Goal: Check status: Check status

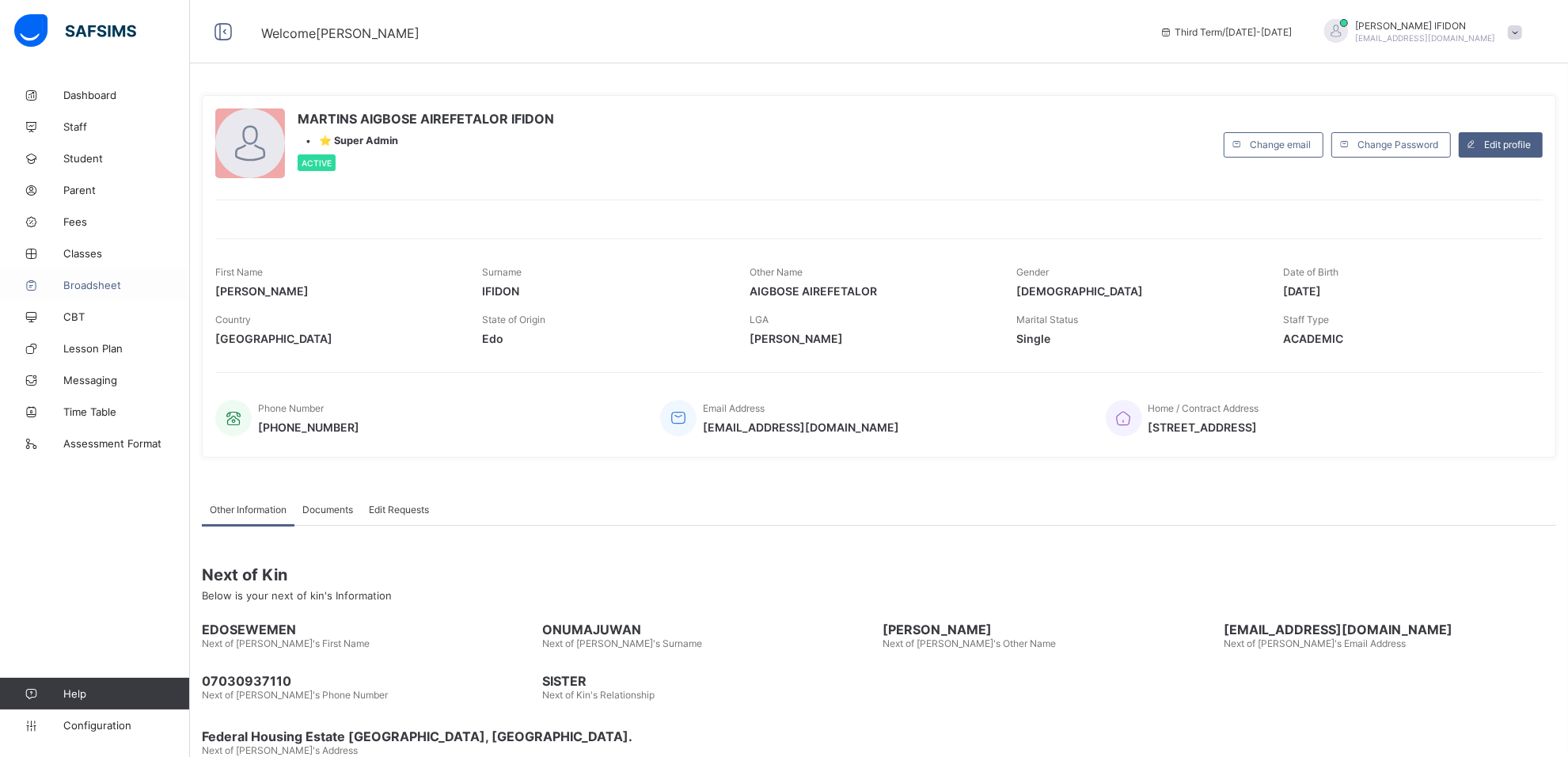
click at [84, 290] on span "Broadsheet" at bounding box center [126, 285] width 127 height 13
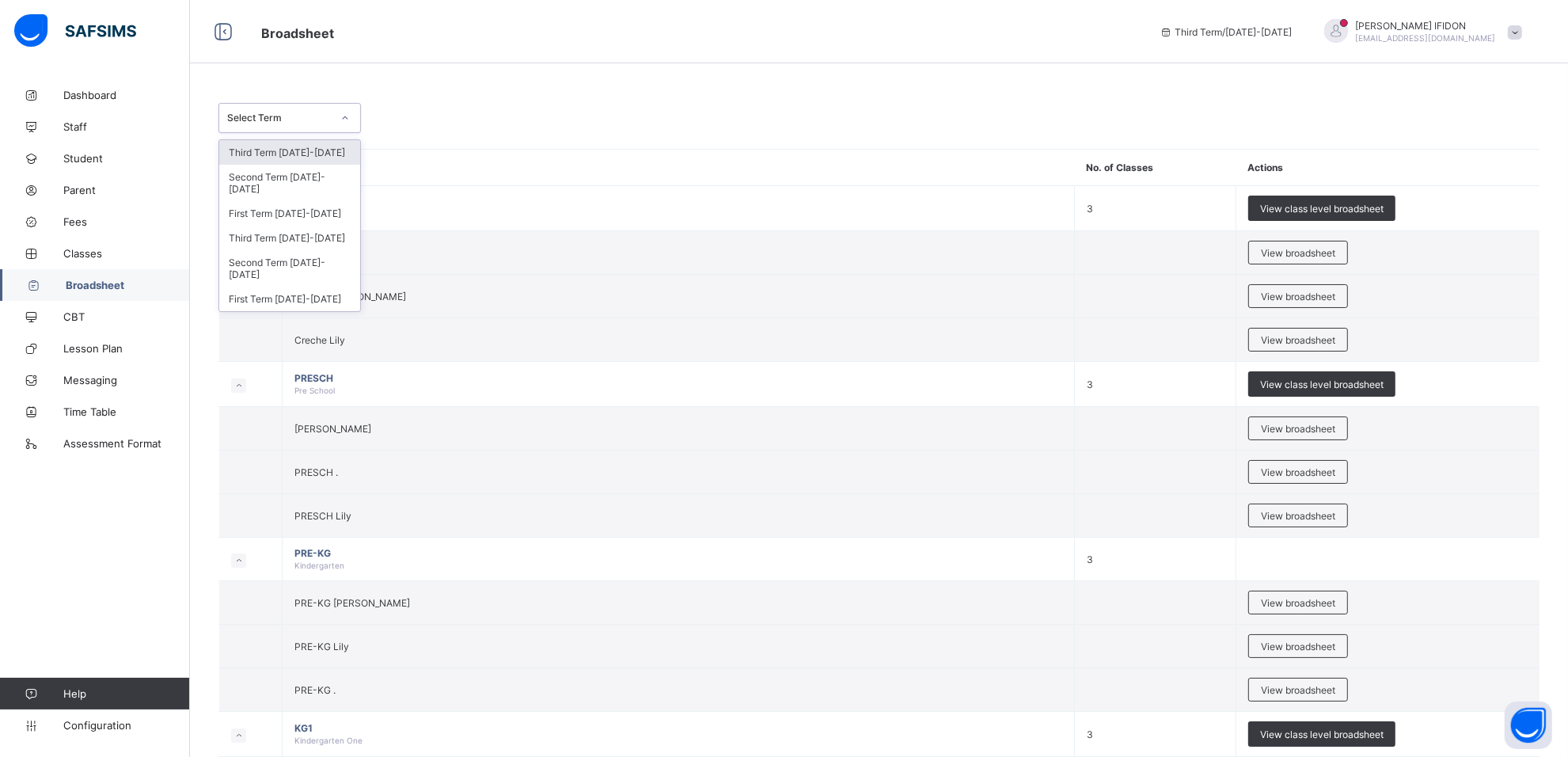
click at [345, 115] on icon at bounding box center [344, 118] width 9 height 16
click at [291, 157] on div "Third Term 2024-2025" at bounding box center [289, 152] width 141 height 25
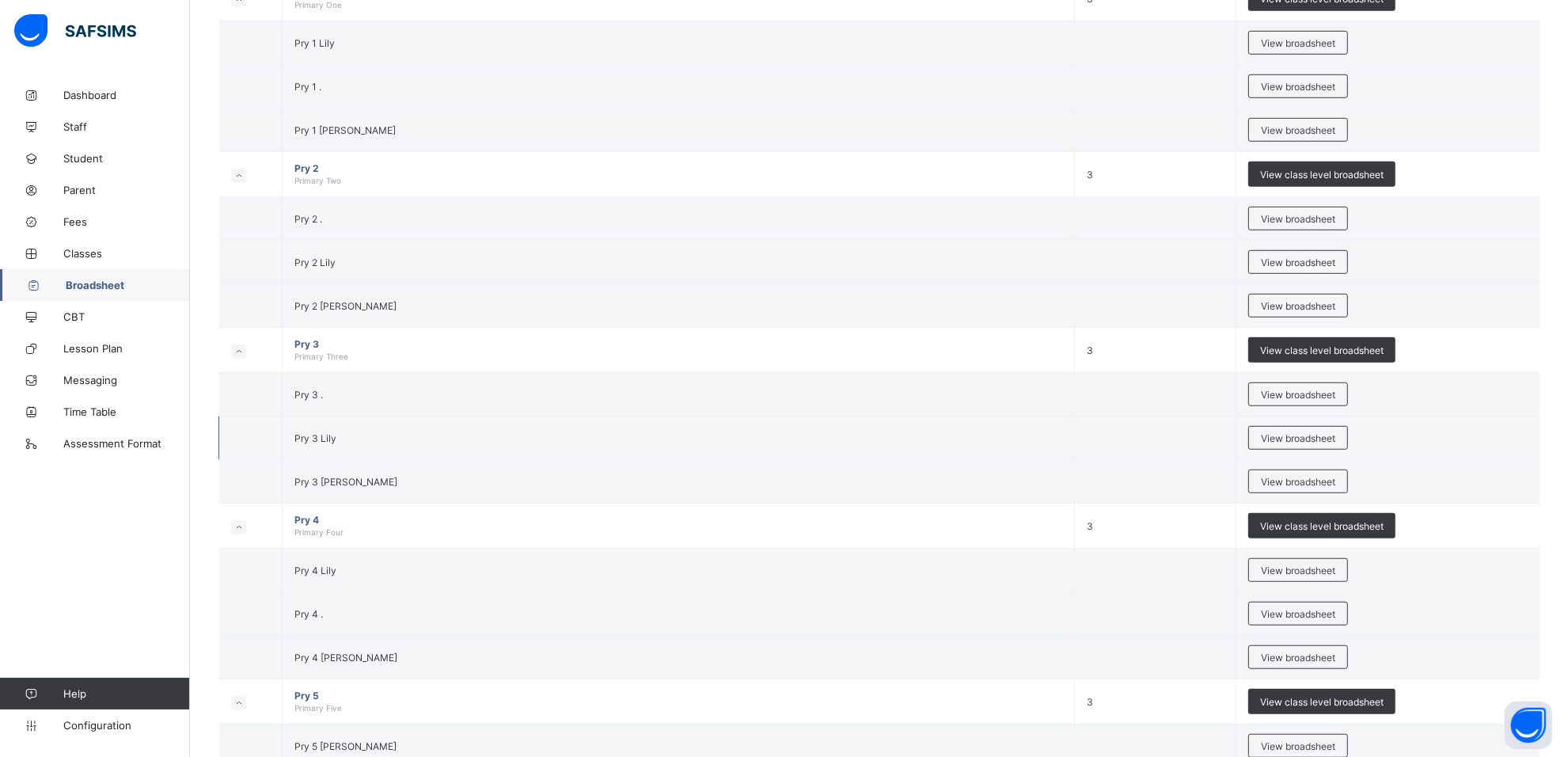
scroll to position [1120, 0]
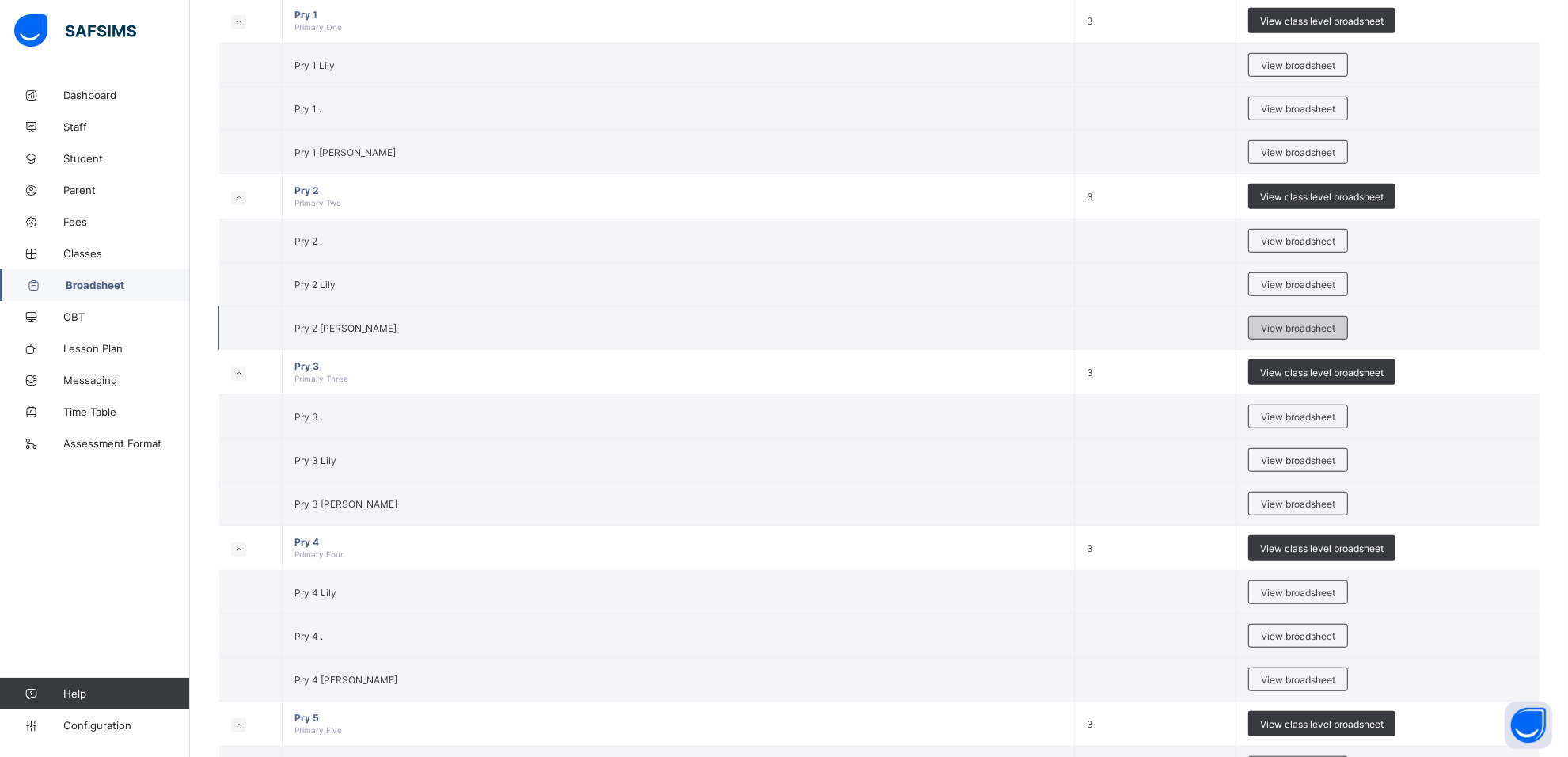
click at [1326, 329] on span "View broadsheet" at bounding box center [1298, 328] width 74 height 12
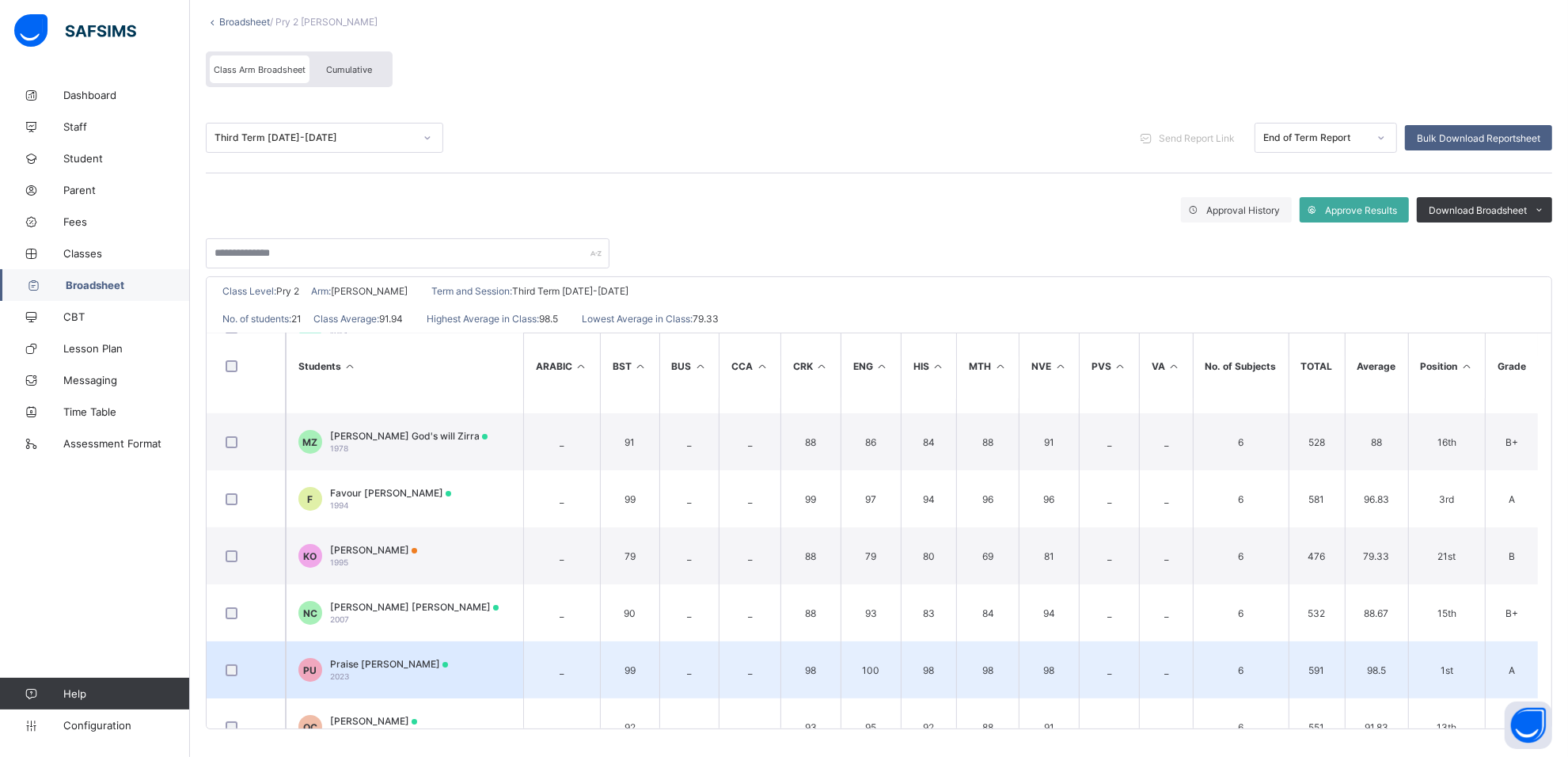
scroll to position [198, 0]
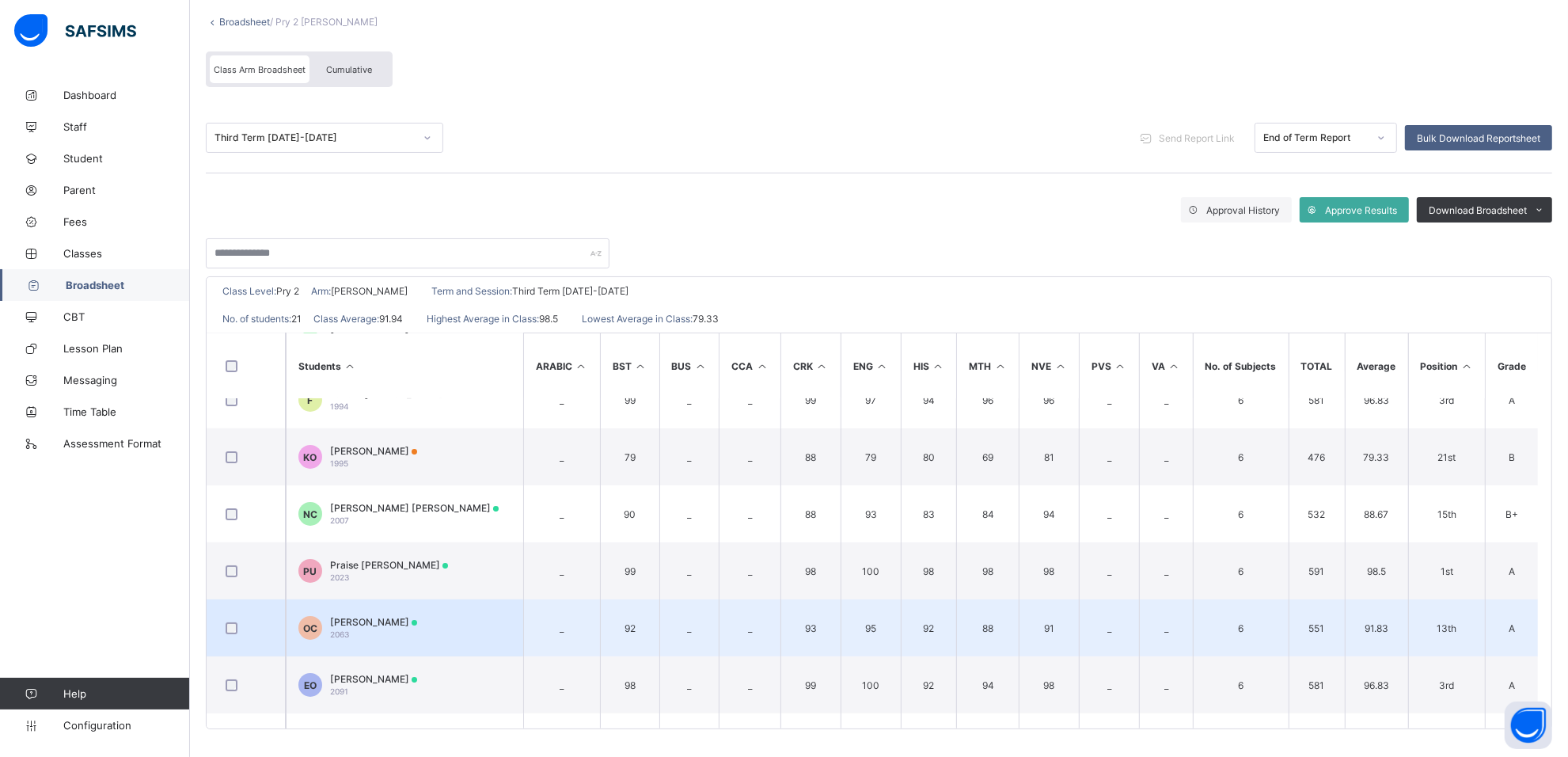
click at [417, 620] on span "[PERSON_NAME]" at bounding box center [373, 622] width 87 height 12
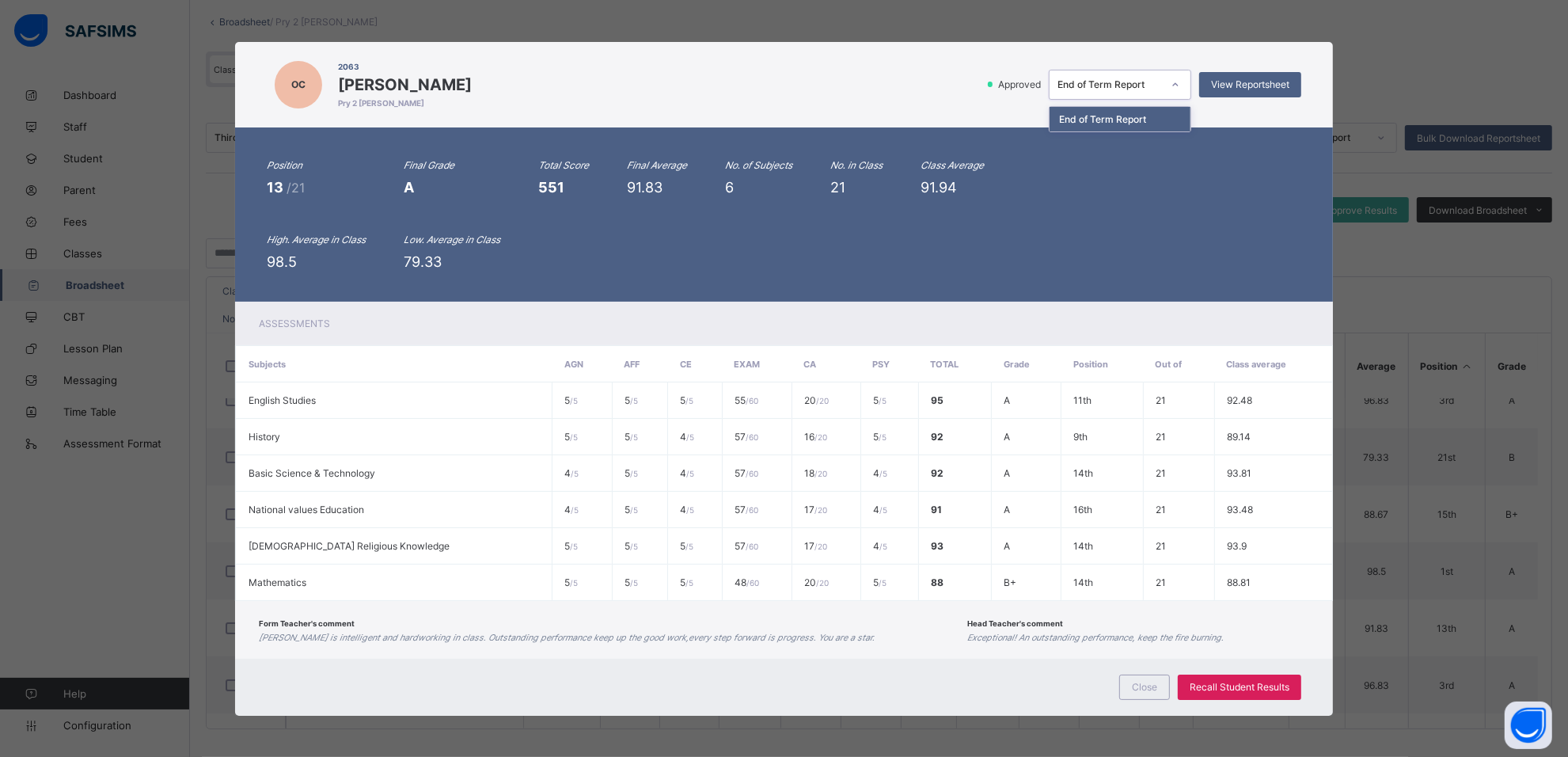
click at [1188, 91] on div at bounding box center [1175, 84] width 27 height 25
click at [1179, 92] on icon at bounding box center [1175, 85] width 9 height 16
click at [1372, 59] on div "OC 2063 Oluwafunmilayo Benedicta coker Pry 2 Sharon Approved 0 results availabl…" at bounding box center [784, 378] width 1568 height 757
click at [1146, 681] on span "Close" at bounding box center [1144, 687] width 25 height 12
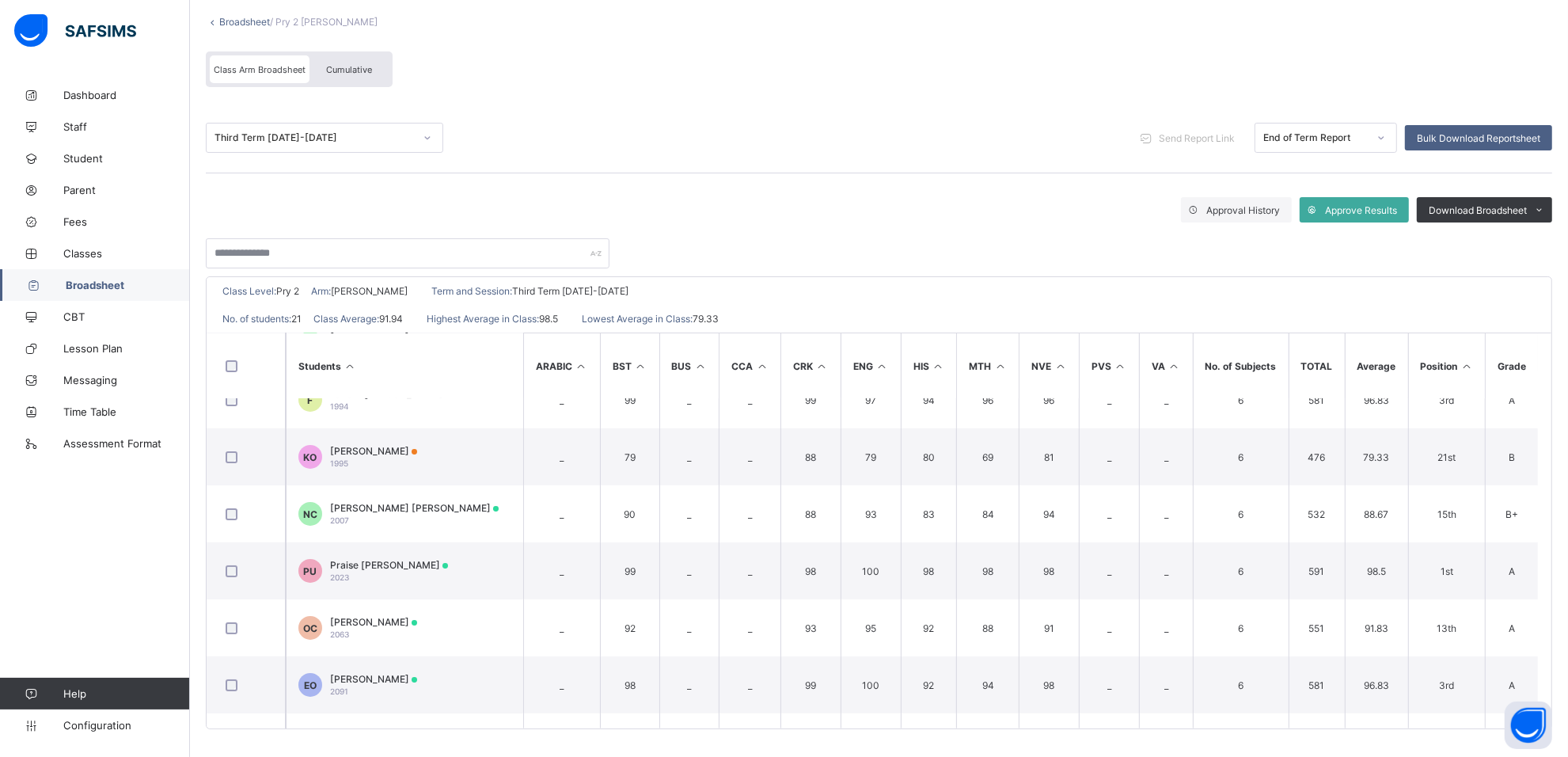
click at [328, 67] on span "Cumulative" at bounding box center [349, 69] width 46 height 11
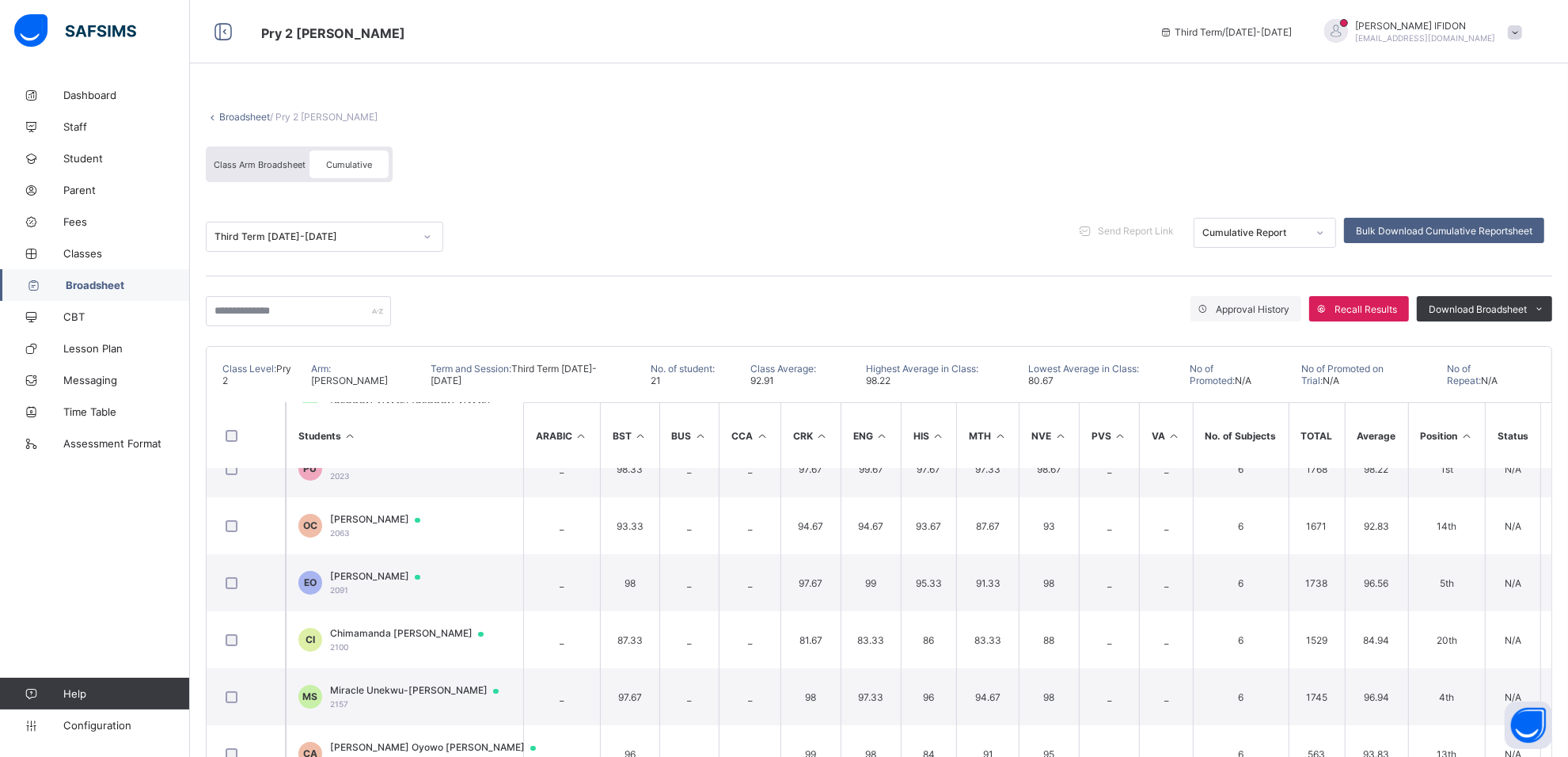
scroll to position [396, 0]
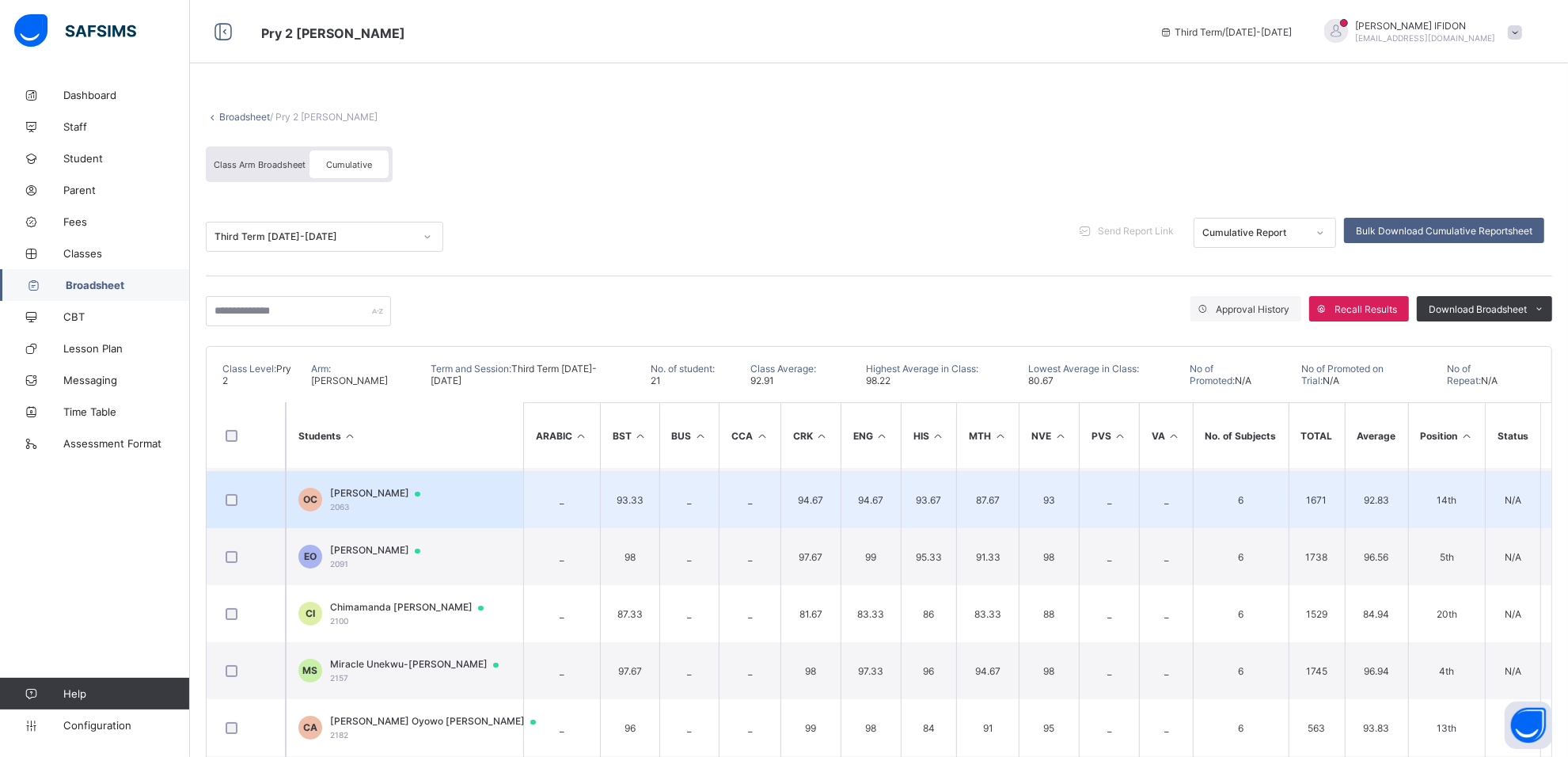
click at [408, 500] on td "OC Oluwafunmilayo Benedicta coker 2063" at bounding box center [404, 499] width 237 height 57
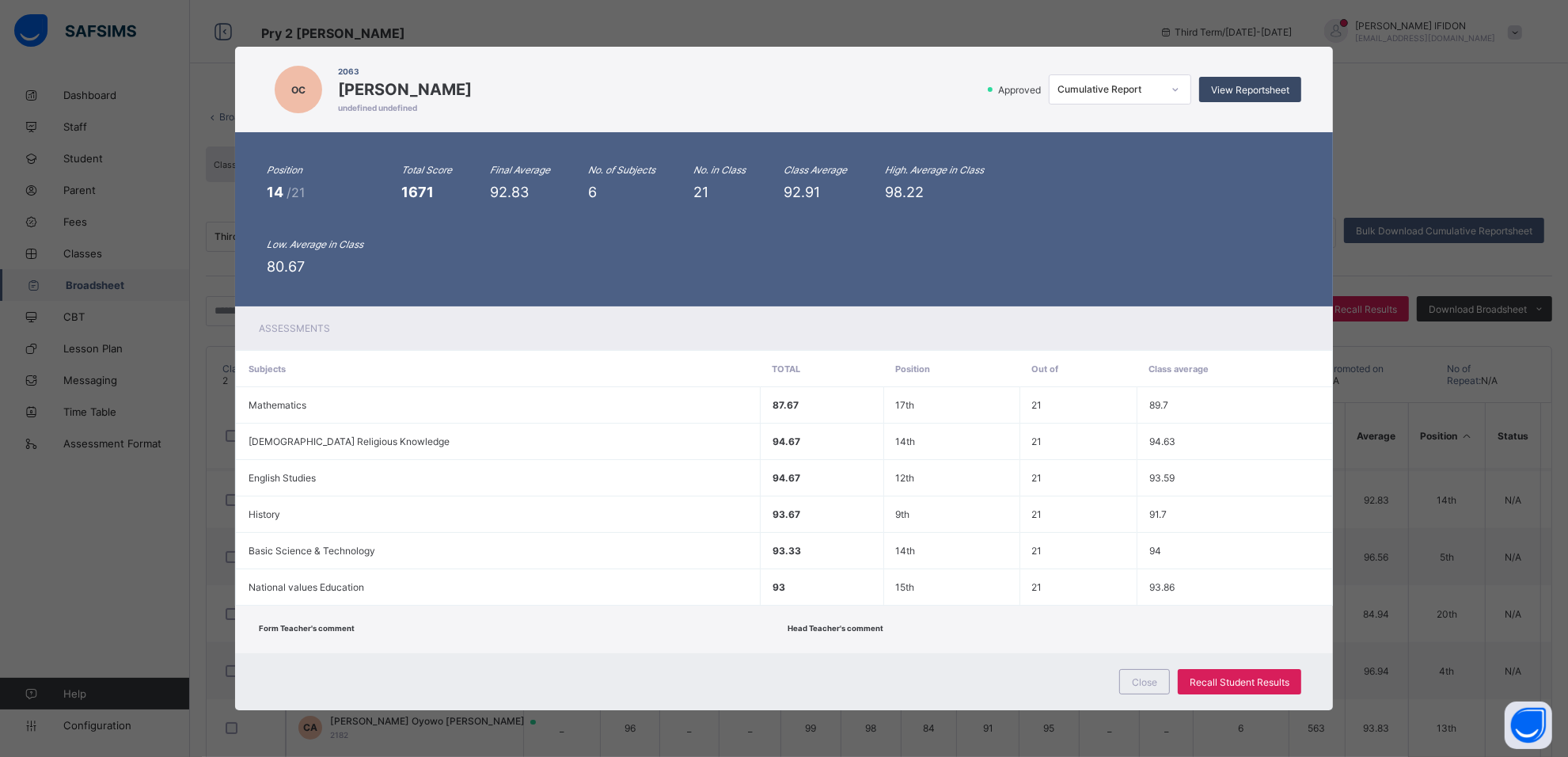
click at [1255, 91] on span "View Reportsheet" at bounding box center [1250, 90] width 78 height 12
click at [1133, 677] on div "Close" at bounding box center [1144, 681] width 51 height 25
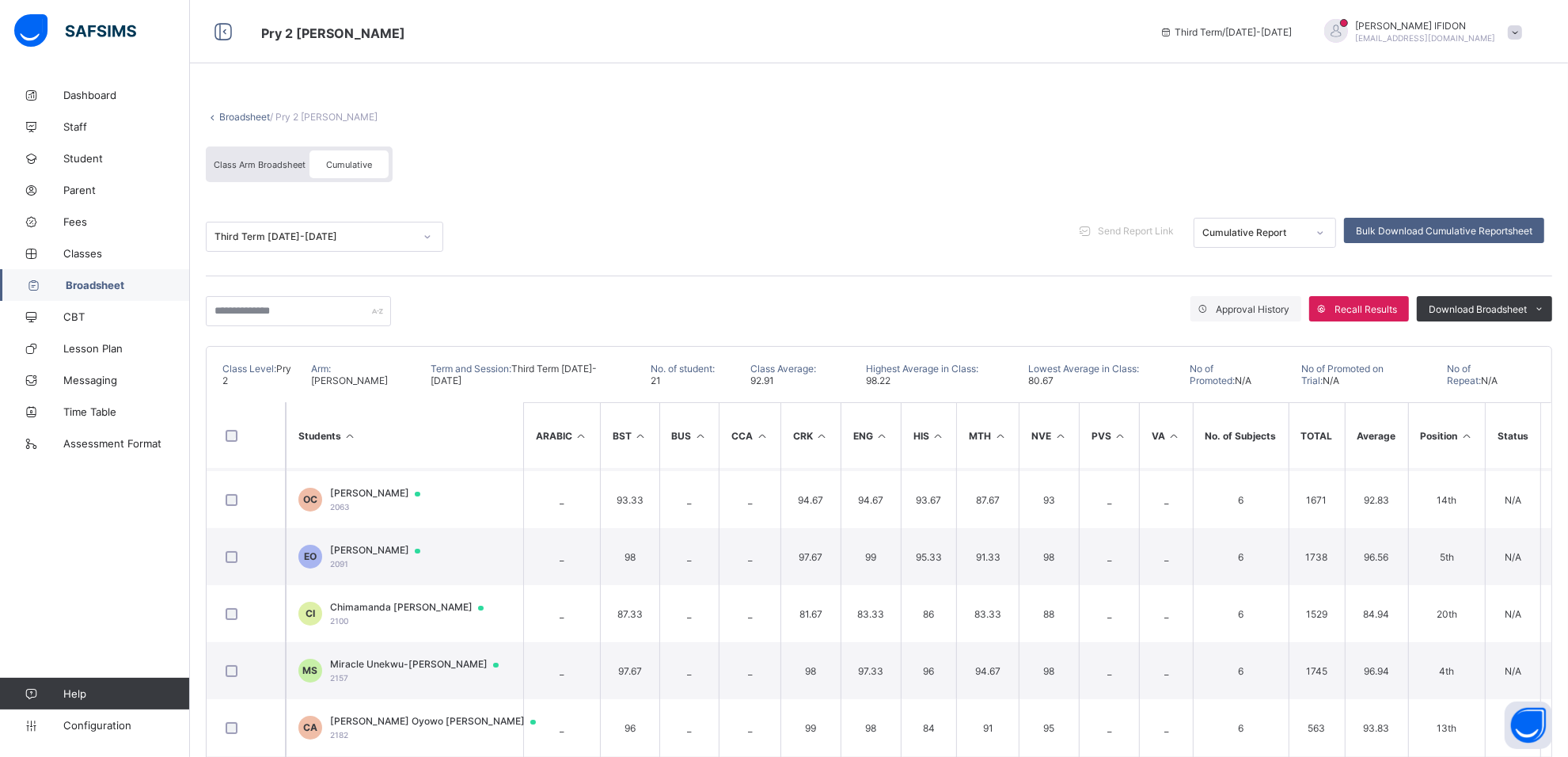
click at [431, 232] on icon at bounding box center [427, 237] width 9 height 16
click at [302, 291] on div "Second Term 2024-2025" at bounding box center [325, 295] width 236 height 25
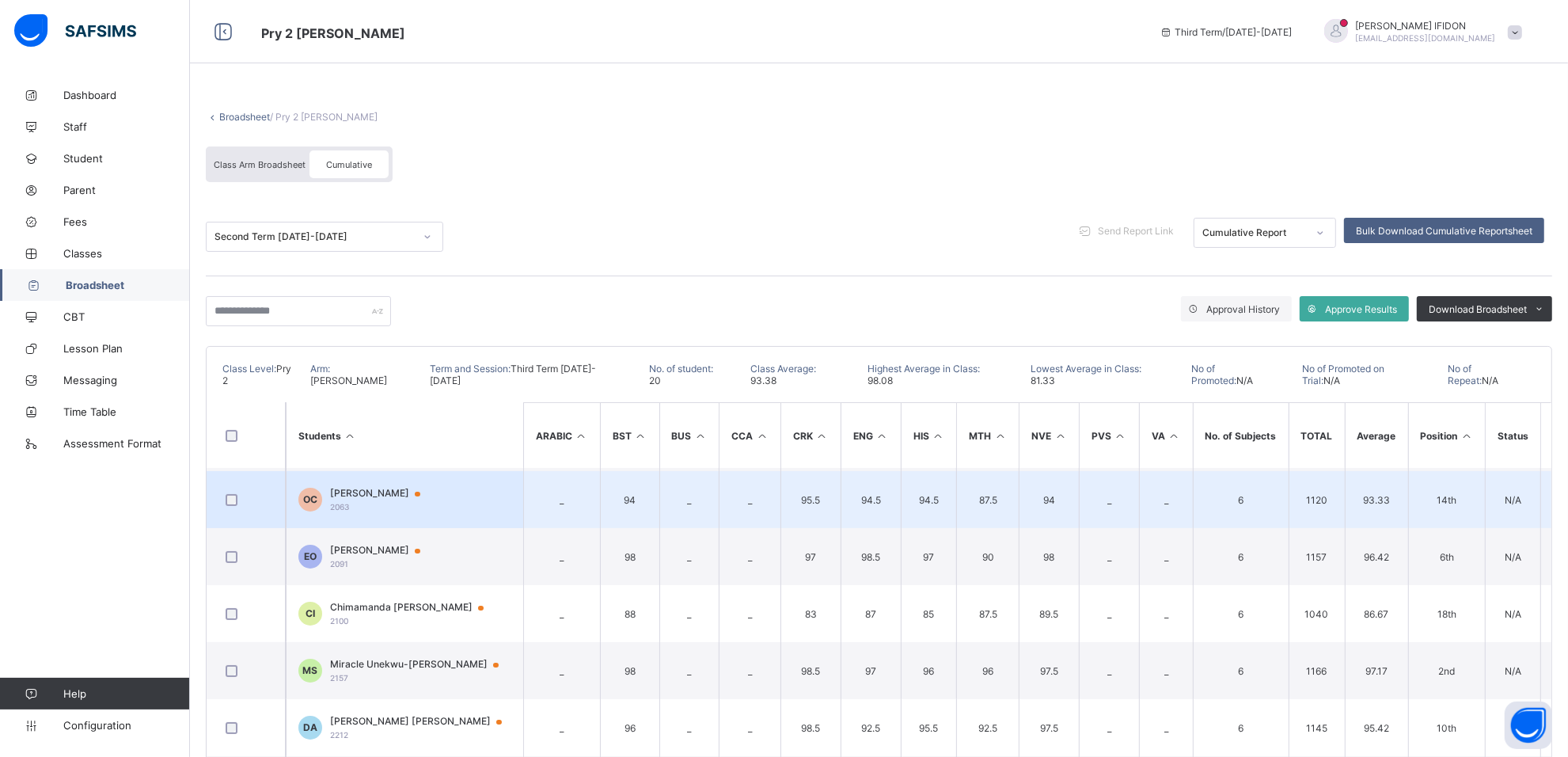
click at [388, 504] on td "OC Oluwafunmilayo Benedicta coker 2063" at bounding box center [404, 499] width 237 height 57
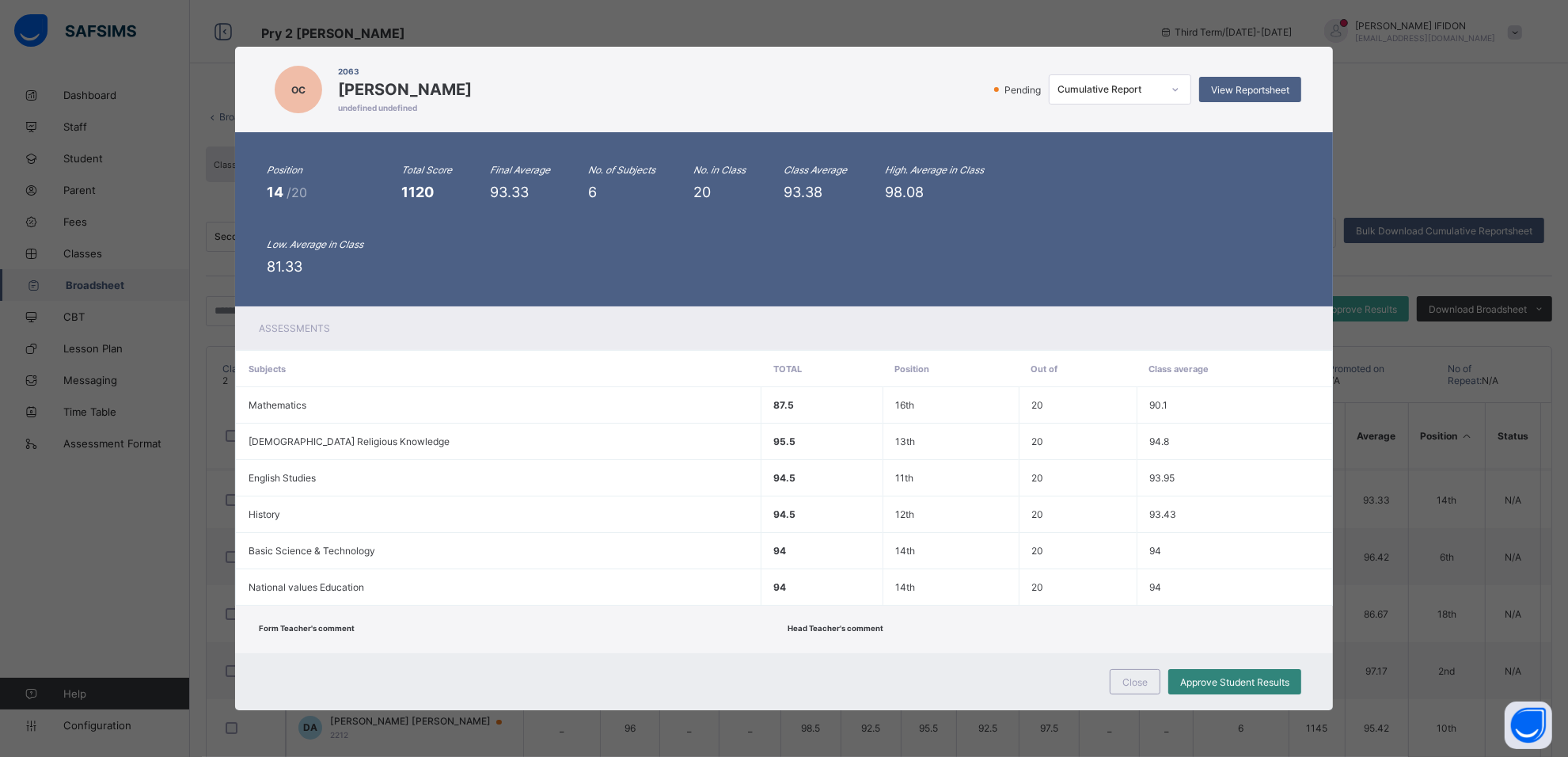
click at [1203, 681] on span "Approve Student Results" at bounding box center [1234, 682] width 109 height 12
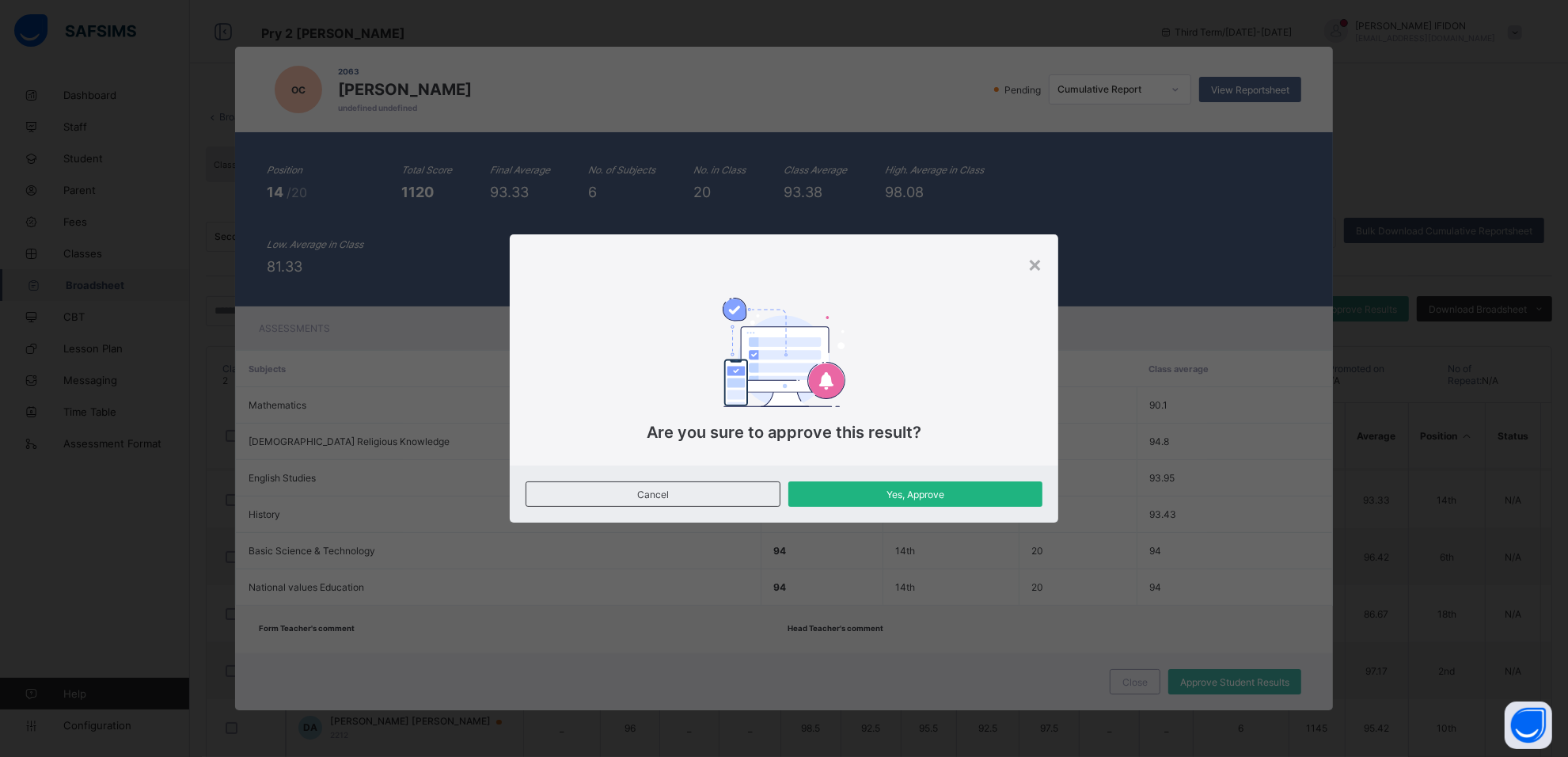
click at [905, 499] on span "Yes, Approve" at bounding box center [915, 494] width 231 height 12
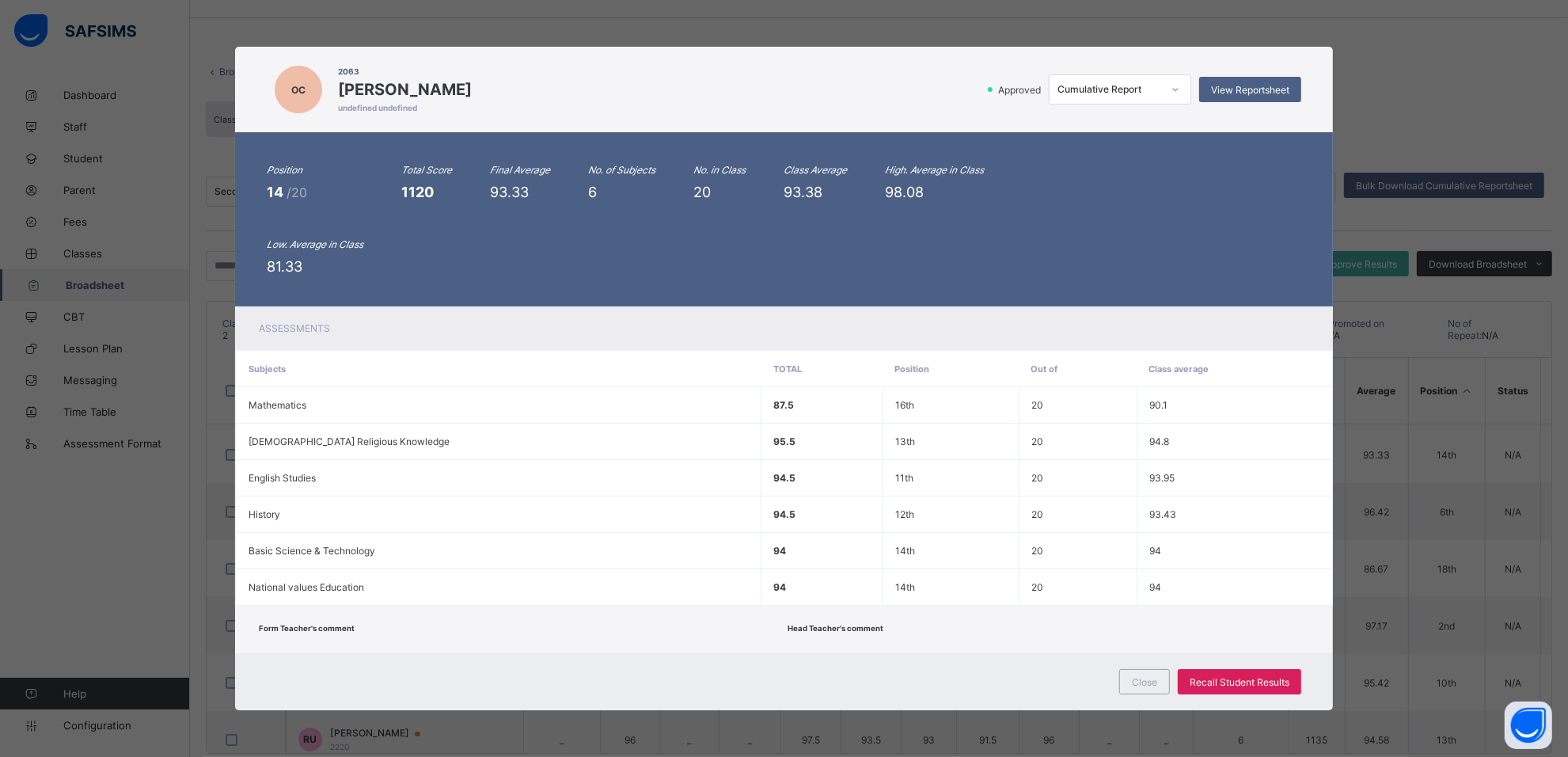
scroll to position [59, 0]
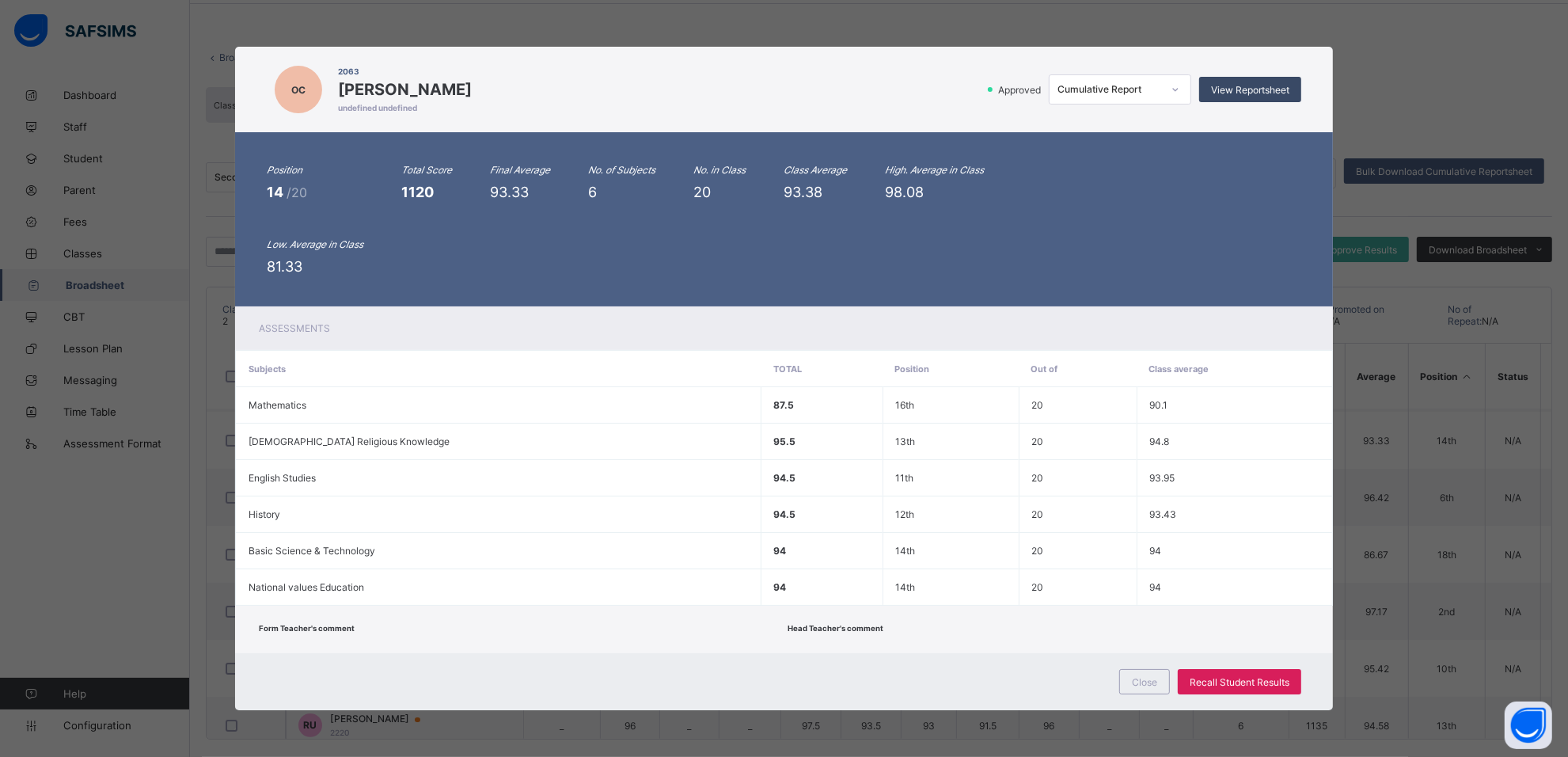
click at [1241, 83] on div "View Reportsheet" at bounding box center [1250, 89] width 102 height 25
click at [1385, 29] on div "OC 2063 Oluwafunmilayo Benedicta coker undefined undefined Approved Cumulative …" at bounding box center [784, 378] width 1568 height 757
click at [1371, 103] on div "OC 2063 Oluwafunmilayo Benedicta coker undefined undefined Approved Cumulative …" at bounding box center [784, 378] width 1568 height 757
drag, startPoint x: 255, startPoint y: 584, endPoint x: 256, endPoint y: 604, distance: 19.8
click at [255, 584] on span "National values Education" at bounding box center [307, 587] width 116 height 12
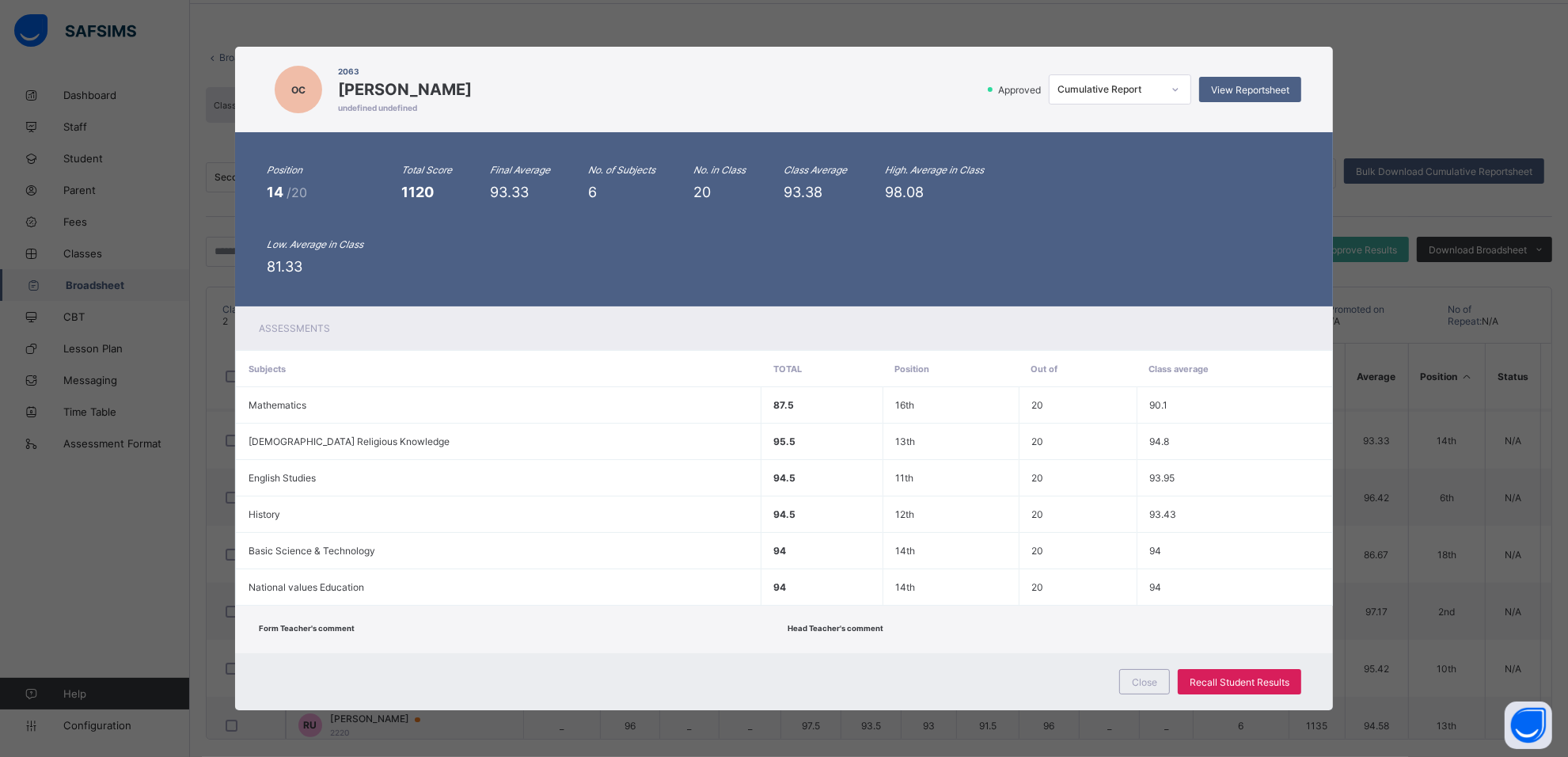
click at [263, 637] on div "Form Teacher's comment Head Teacher's comment" at bounding box center [784, 628] width 1098 height 47
click at [268, 655] on div "OC 2063 Oluwafunmilayo Benedicta coker undefined undefined Approved Cumulative …" at bounding box center [784, 378] width 1098 height 663
click at [268, 658] on div "Close Recall Student Results" at bounding box center [784, 681] width 1098 height 57
click at [1150, 678] on span "Close" at bounding box center [1144, 682] width 25 height 12
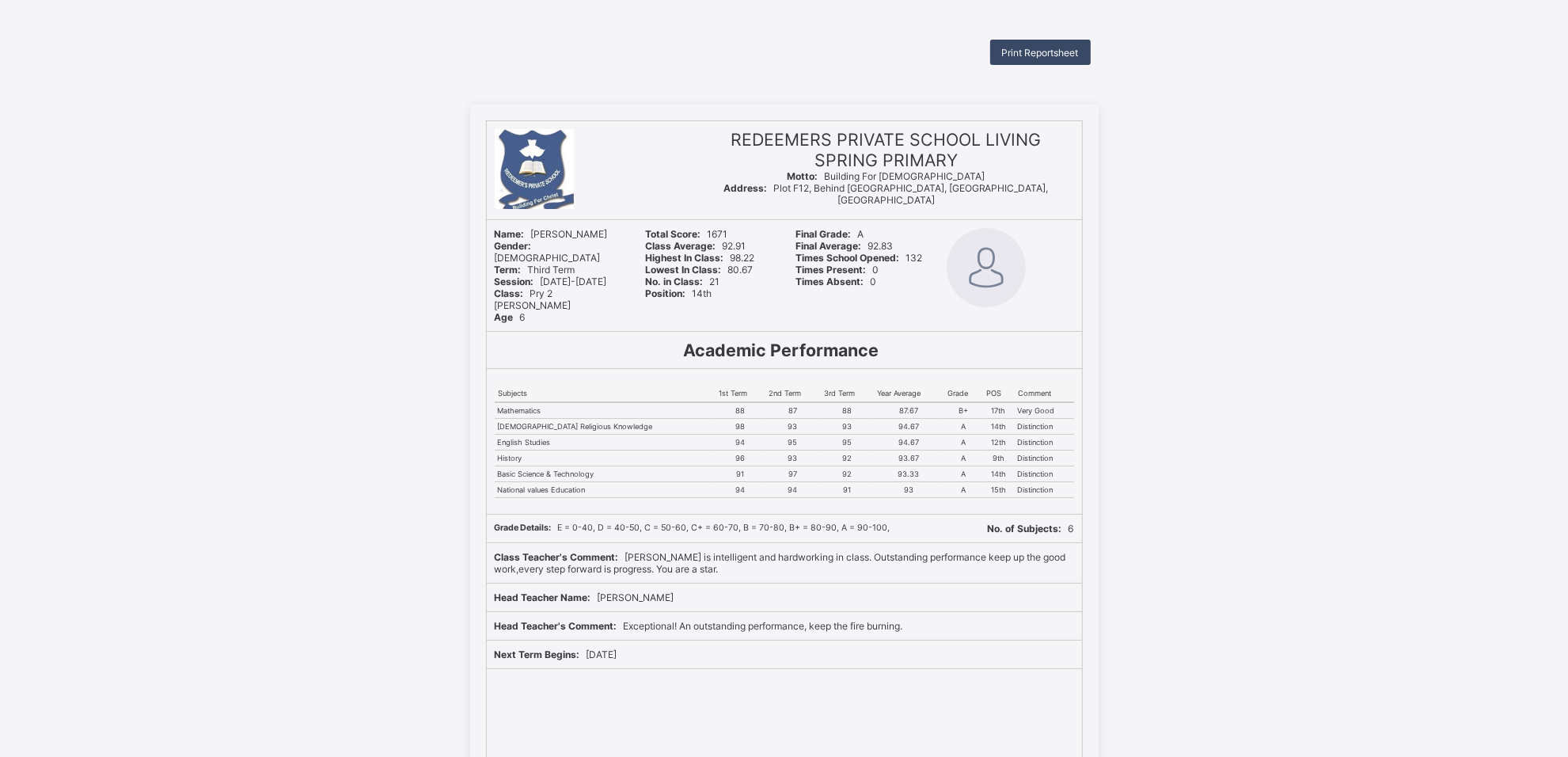
click at [1027, 45] on div "Print Reportsheet" at bounding box center [1040, 52] width 101 height 25
